Goal: Information Seeking & Learning: Learn about a topic

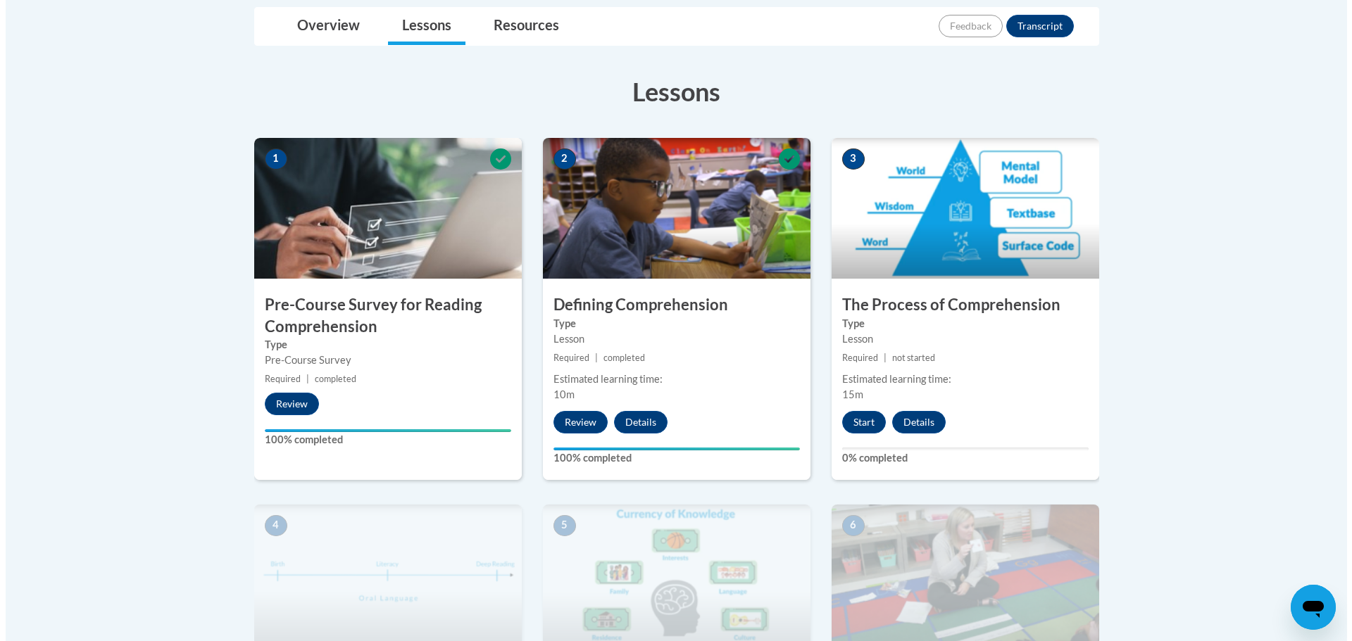
scroll to position [357, 0]
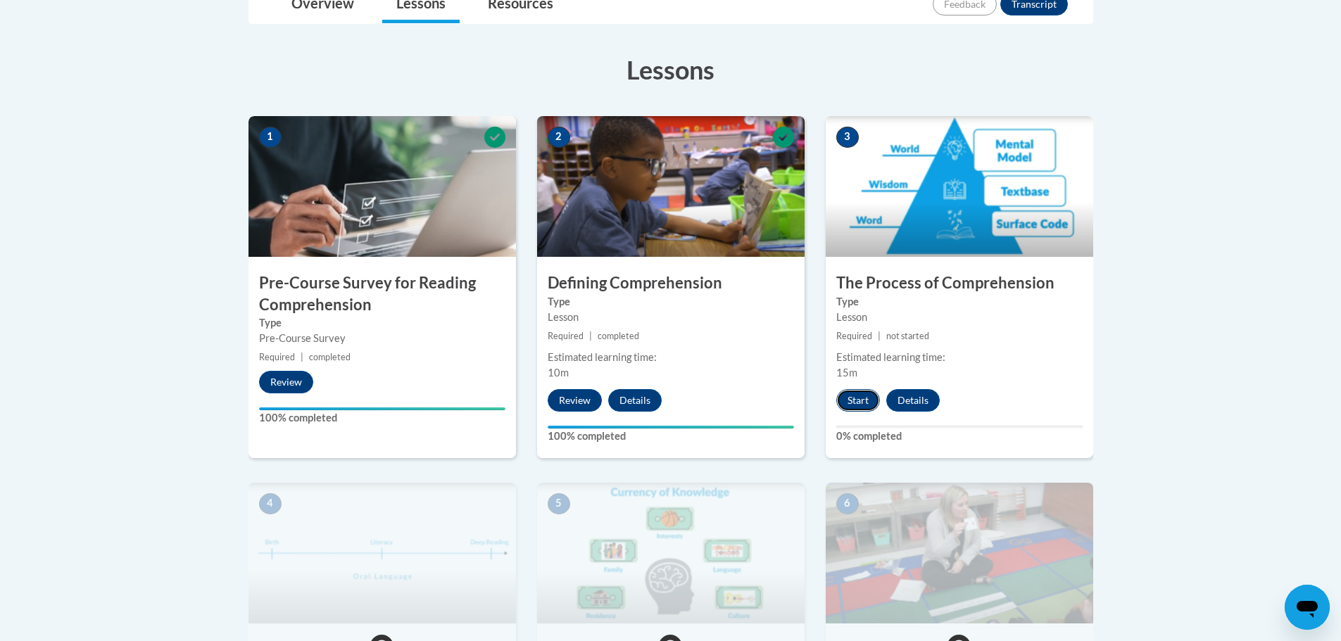
click at [853, 395] on button "Start" at bounding box center [858, 400] width 44 height 23
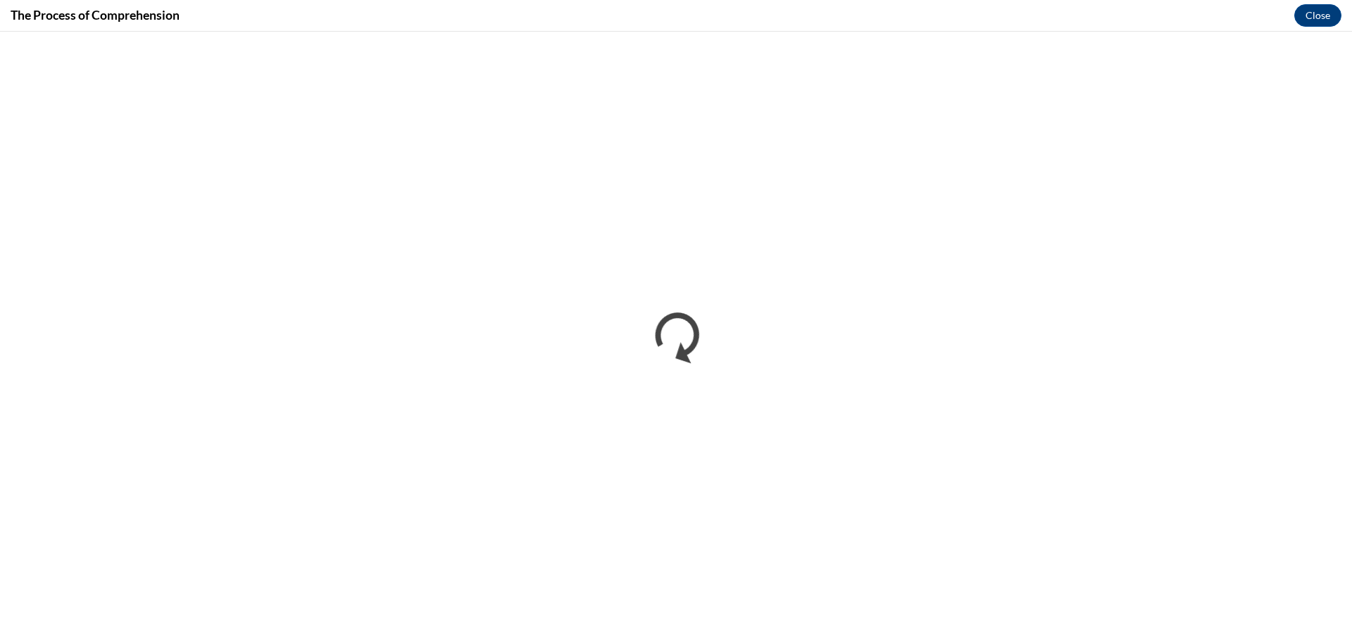
scroll to position [0, 0]
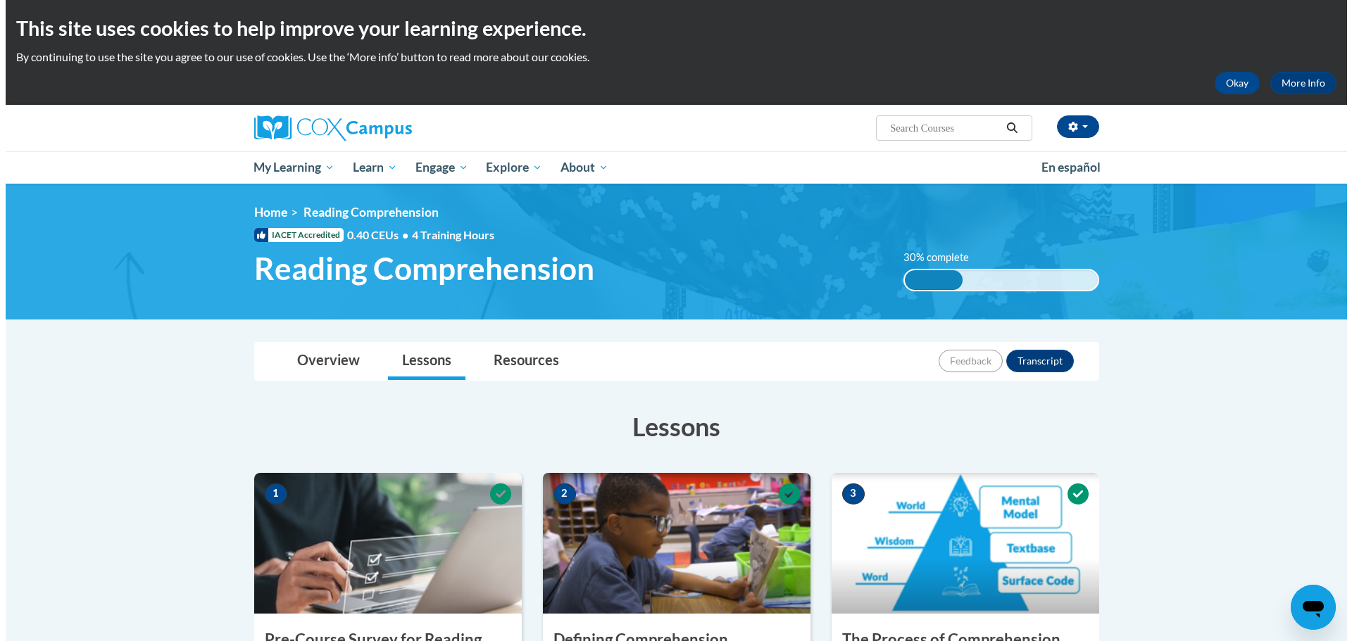
scroll to position [561, 0]
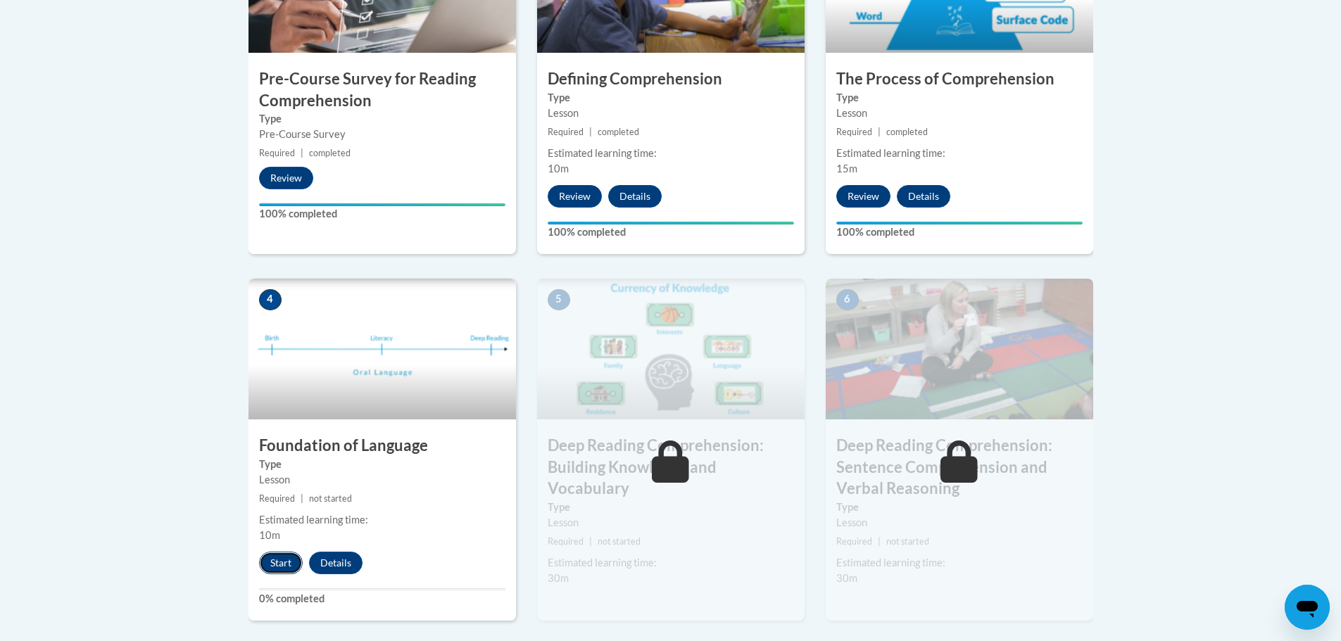
click at [273, 558] on button "Start" at bounding box center [281, 563] width 44 height 23
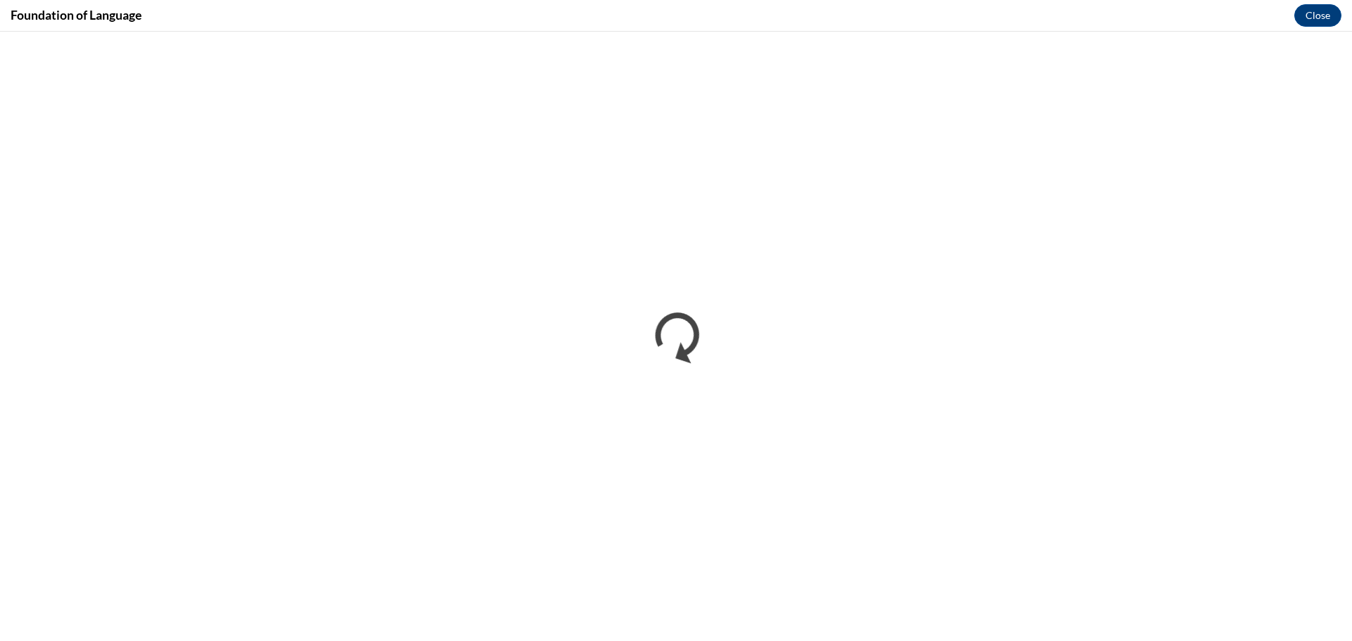
scroll to position [0, 0]
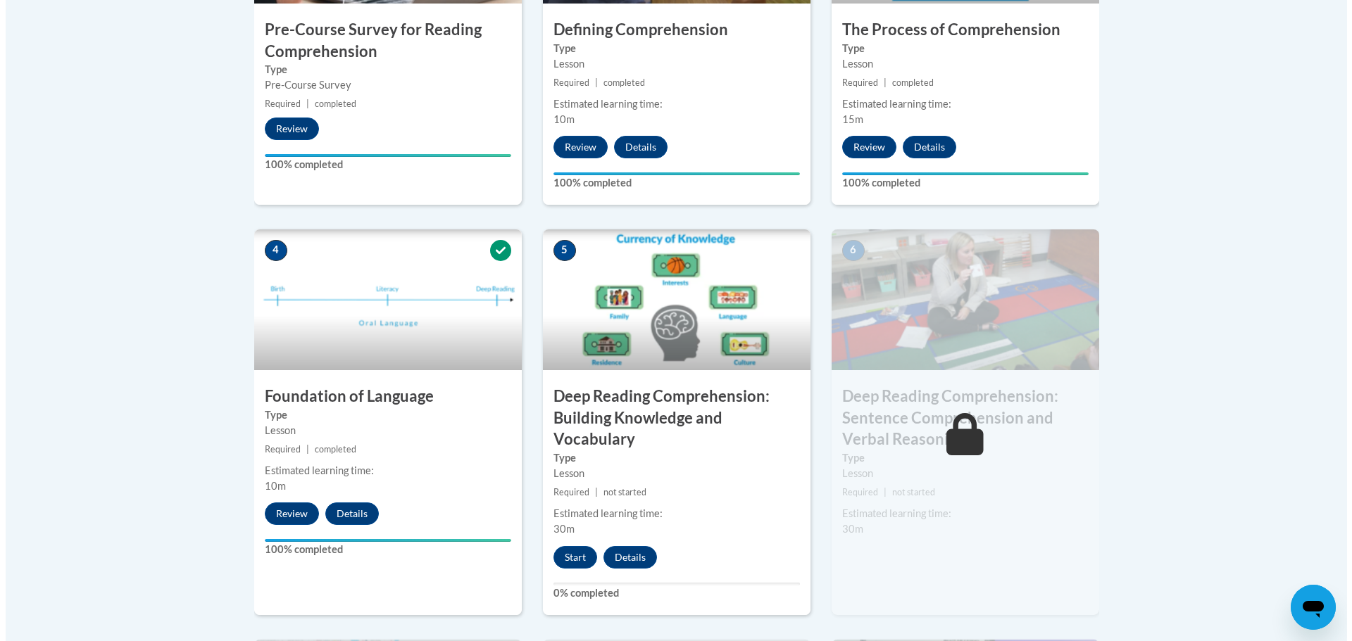
scroll to position [648, 0]
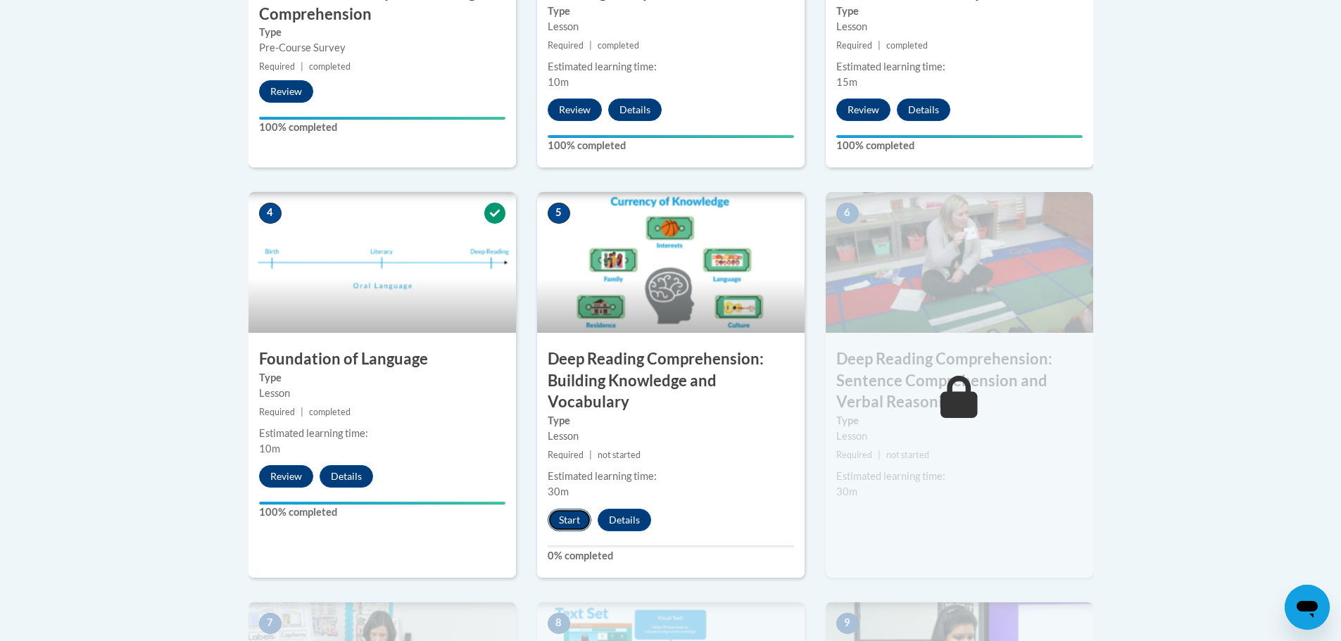
click at [573, 520] on button "Start" at bounding box center [570, 520] width 44 height 23
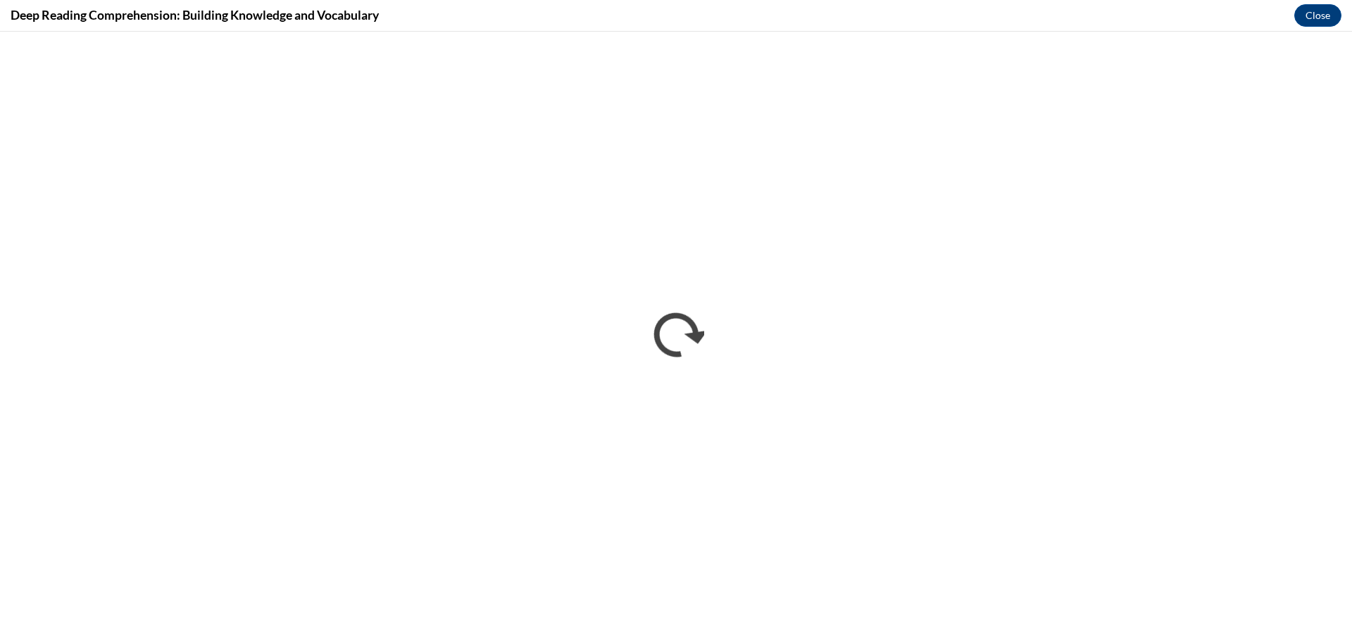
scroll to position [0, 0]
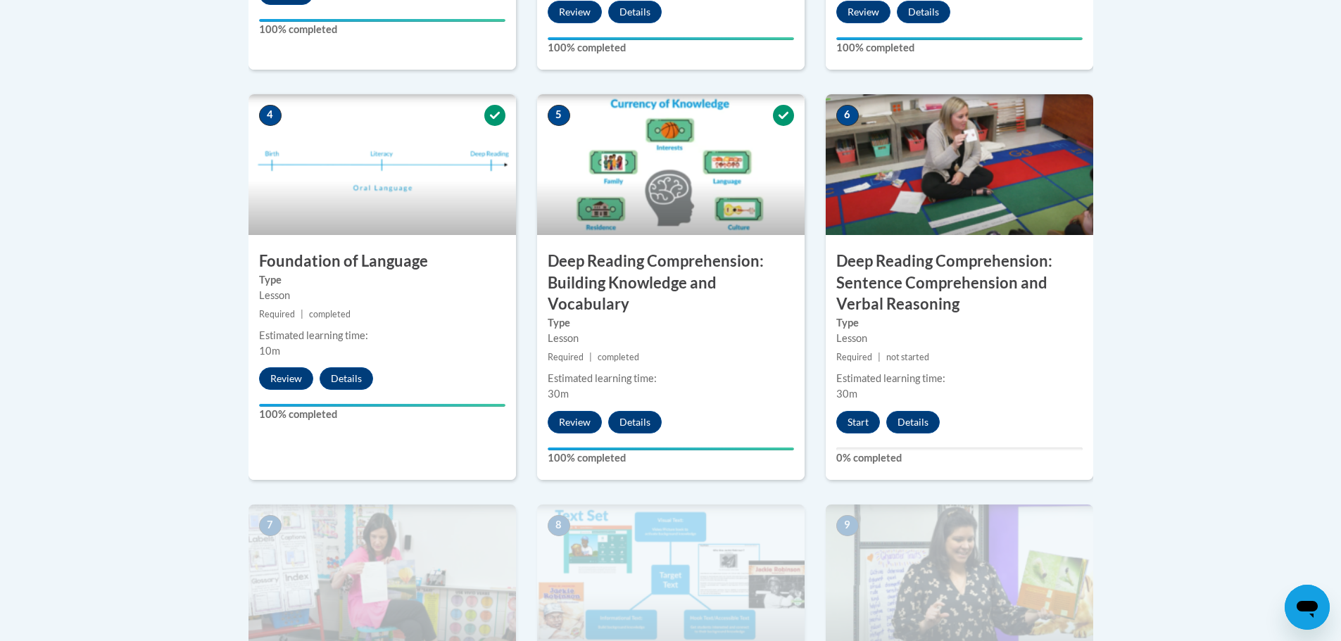
scroll to position [758, 0]
